Goal: Task Accomplishment & Management: Manage account settings

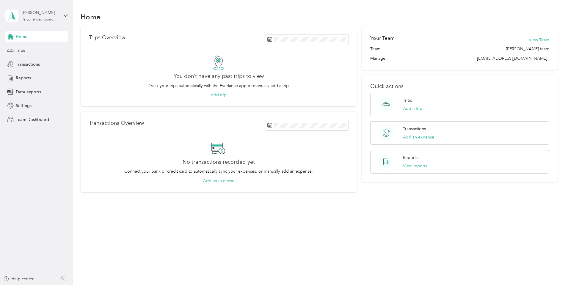
click at [30, 18] on div "Personal dashboard" at bounding box center [38, 20] width 32 height 4
click at [28, 50] on div "Team dashboard" at bounding box center [27, 49] width 32 height 6
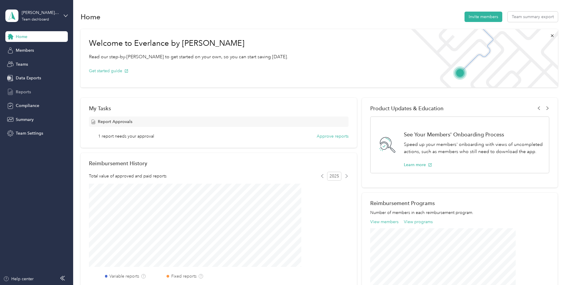
click at [28, 91] on span "Reports" at bounding box center [23, 92] width 15 height 6
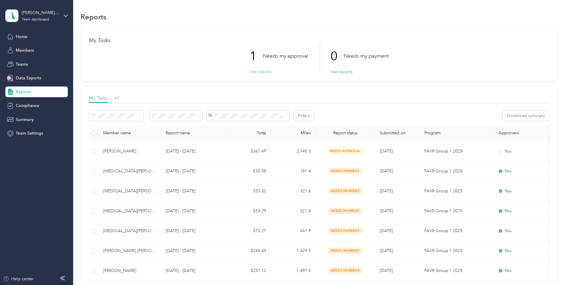
click at [261, 72] on button "See reports" at bounding box center [261, 72] width 22 height 6
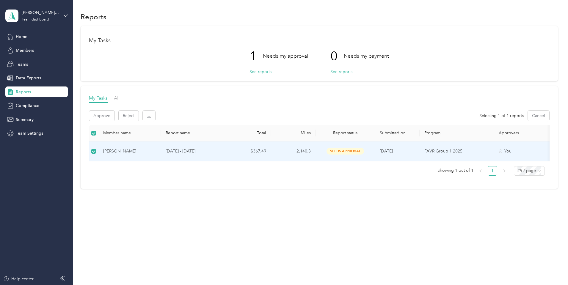
click at [161, 147] on td "[PERSON_NAME]" at bounding box center [129, 152] width 62 height 20
click at [156, 154] on div "[PERSON_NAME]" at bounding box center [129, 151] width 53 height 7
click at [222, 155] on p "[DATE] - [DATE]" at bounding box center [194, 151] width 56 height 7
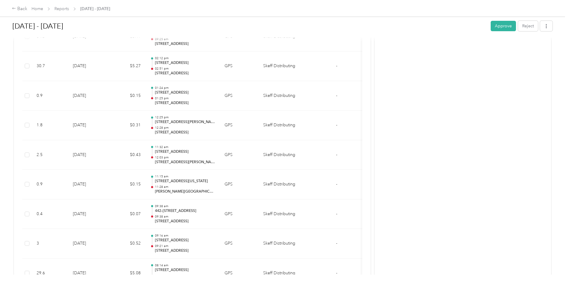
scroll to position [922, 0]
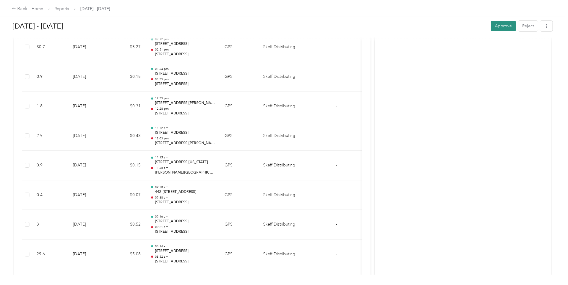
click at [491, 30] on button "Approve" at bounding box center [503, 26] width 25 height 10
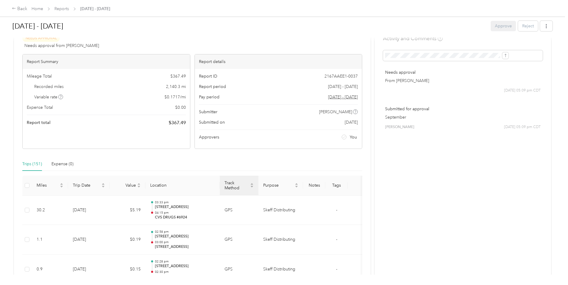
scroll to position [0, 0]
